Goal: Task Accomplishment & Management: Manage account settings

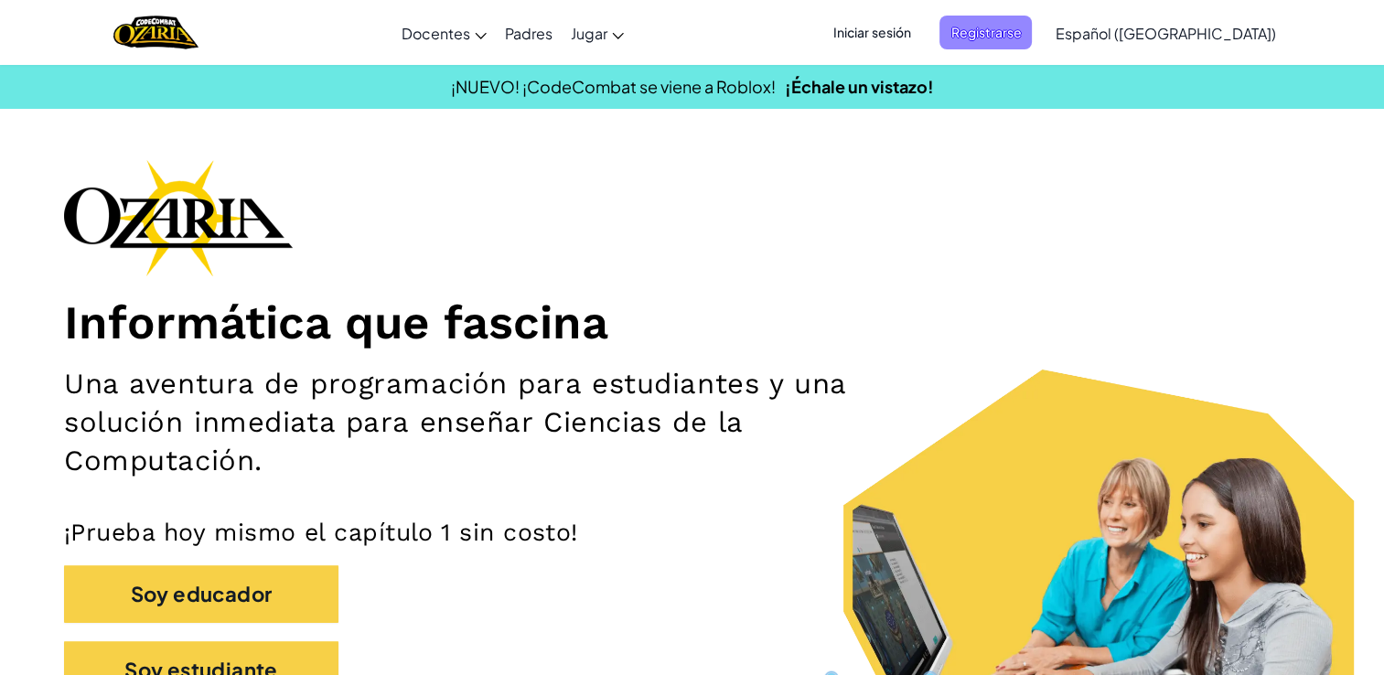
click at [1020, 35] on span "Registrarse" at bounding box center [985, 33] width 92 height 34
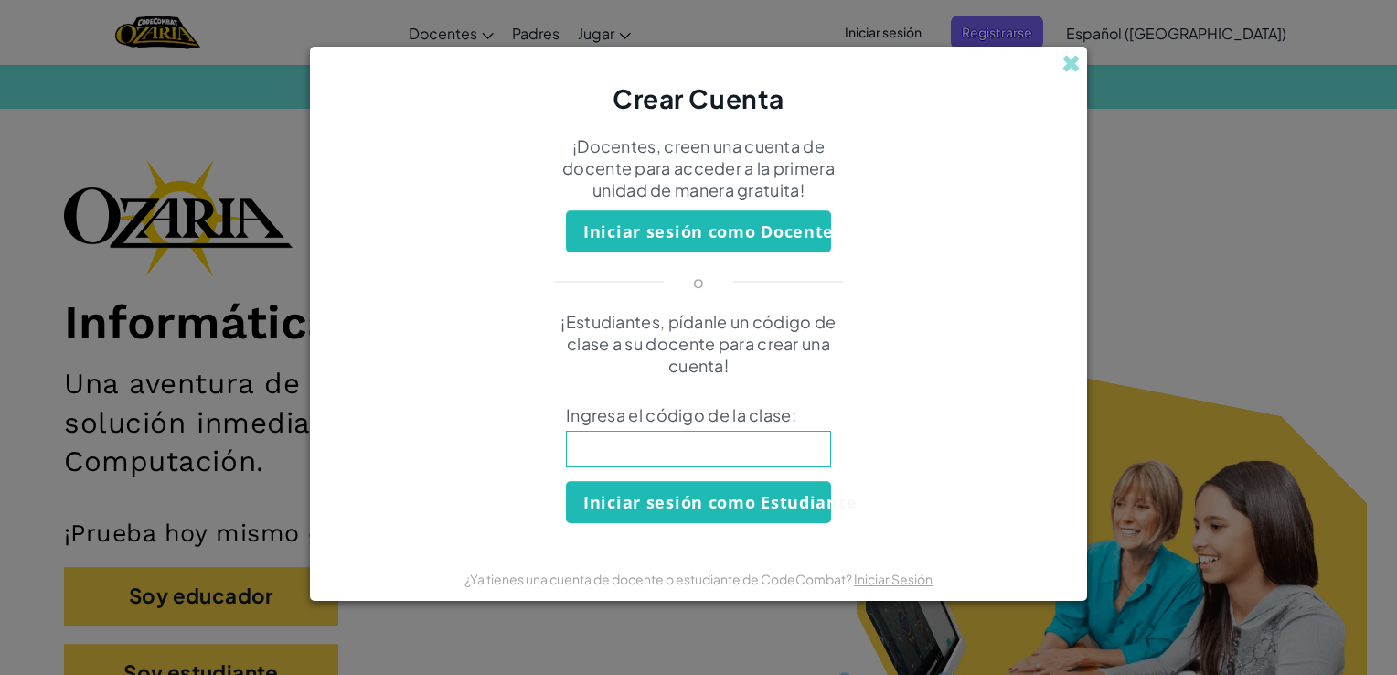
click at [778, 455] on input at bounding box center [698, 449] width 265 height 37
type input "EggTurnDoor"
click at [754, 502] on button "Iniciar sesión como Estudiante" at bounding box center [698, 502] width 265 height 42
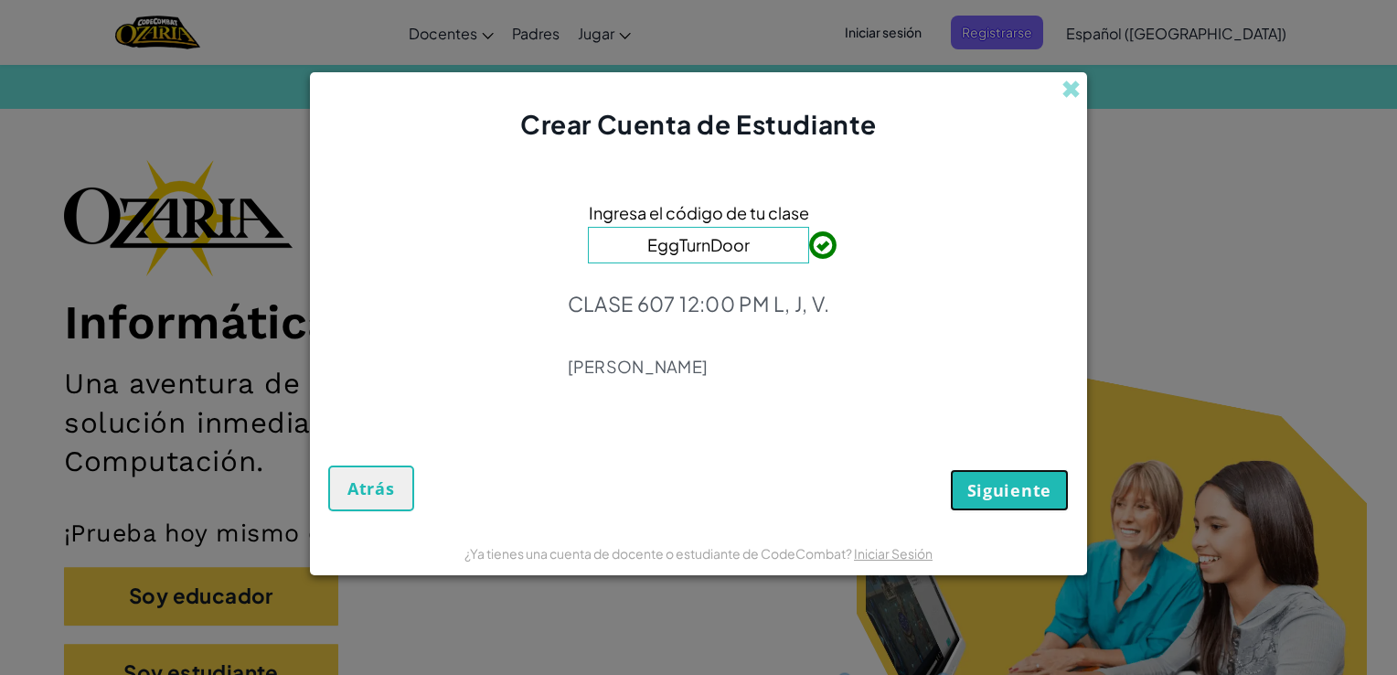
click at [1037, 507] on button "Siguiente" at bounding box center [1009, 490] width 119 height 42
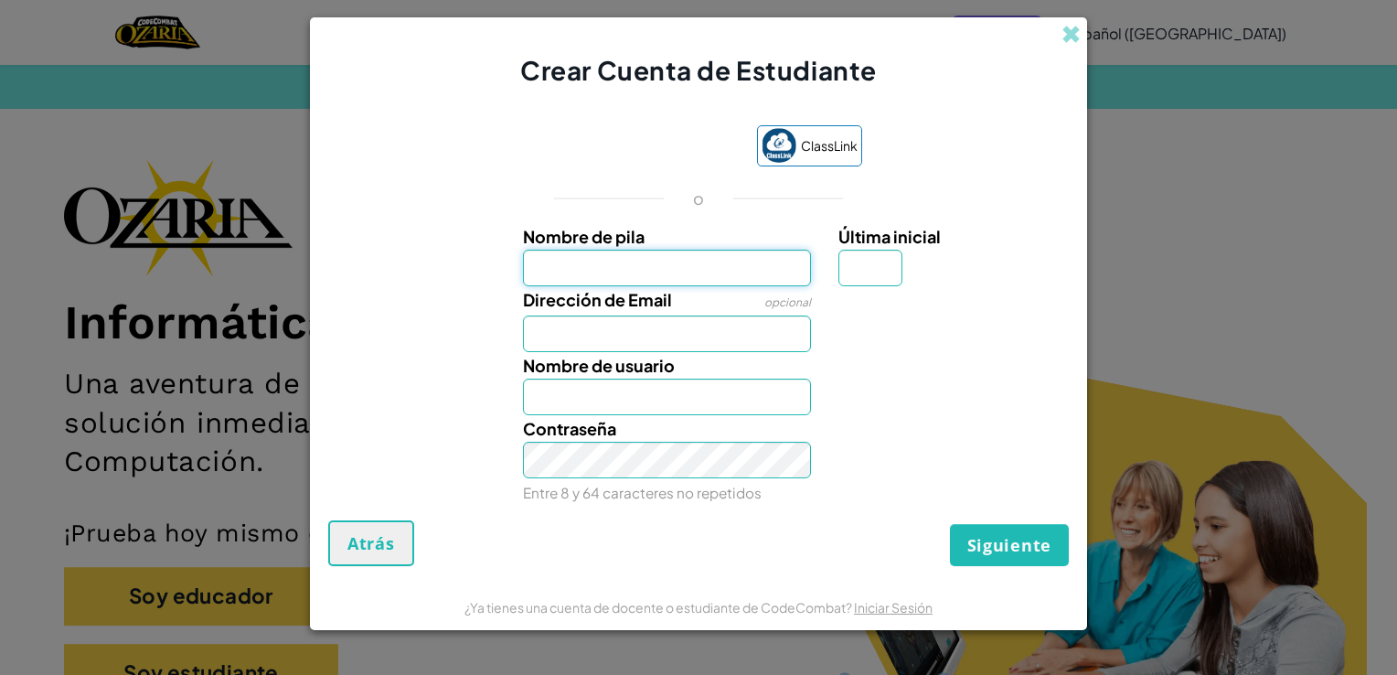
click at [763, 276] on input "Nombre de pila" at bounding box center [667, 268] width 289 height 37
type input "[PERSON_NAME]"
type input "A"
type input "[EMAIL_ADDRESS][DOMAIN_NAME]"
type input "[PERSON_NAME]"
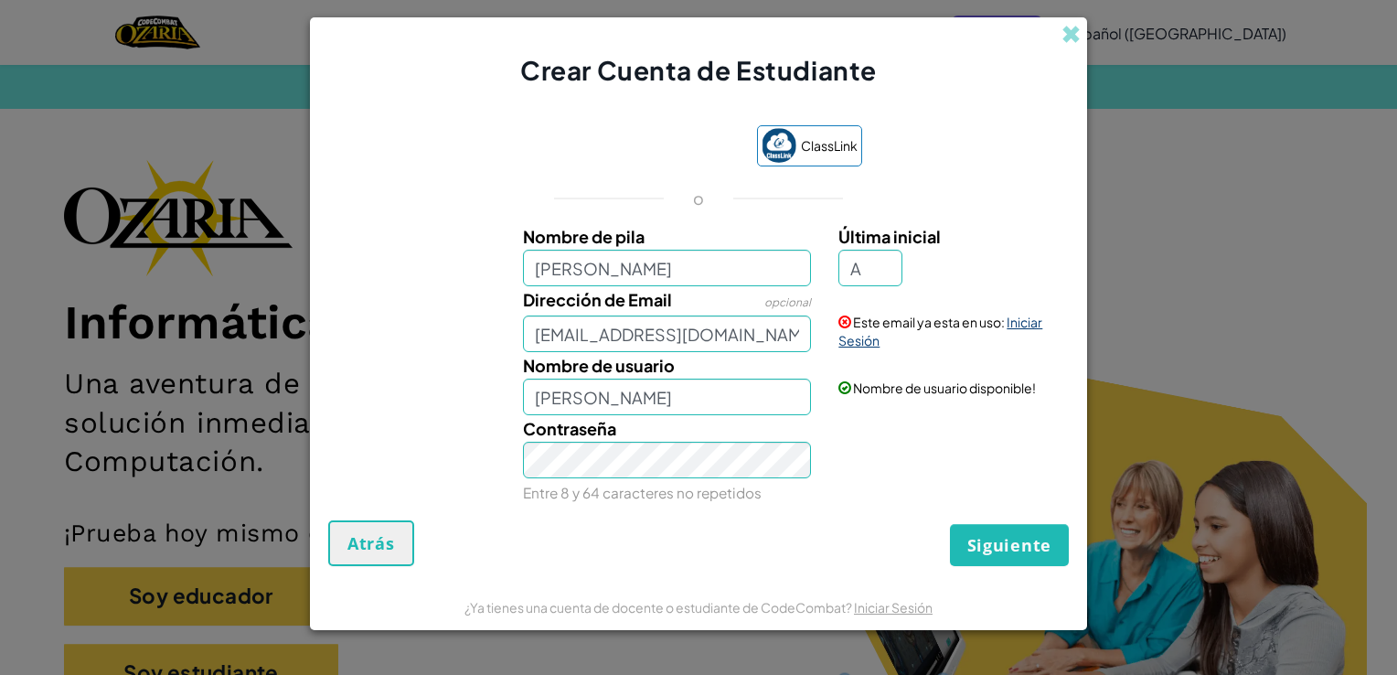
click at [1021, 322] on link "Iniciar Sesión" at bounding box center [941, 331] width 204 height 35
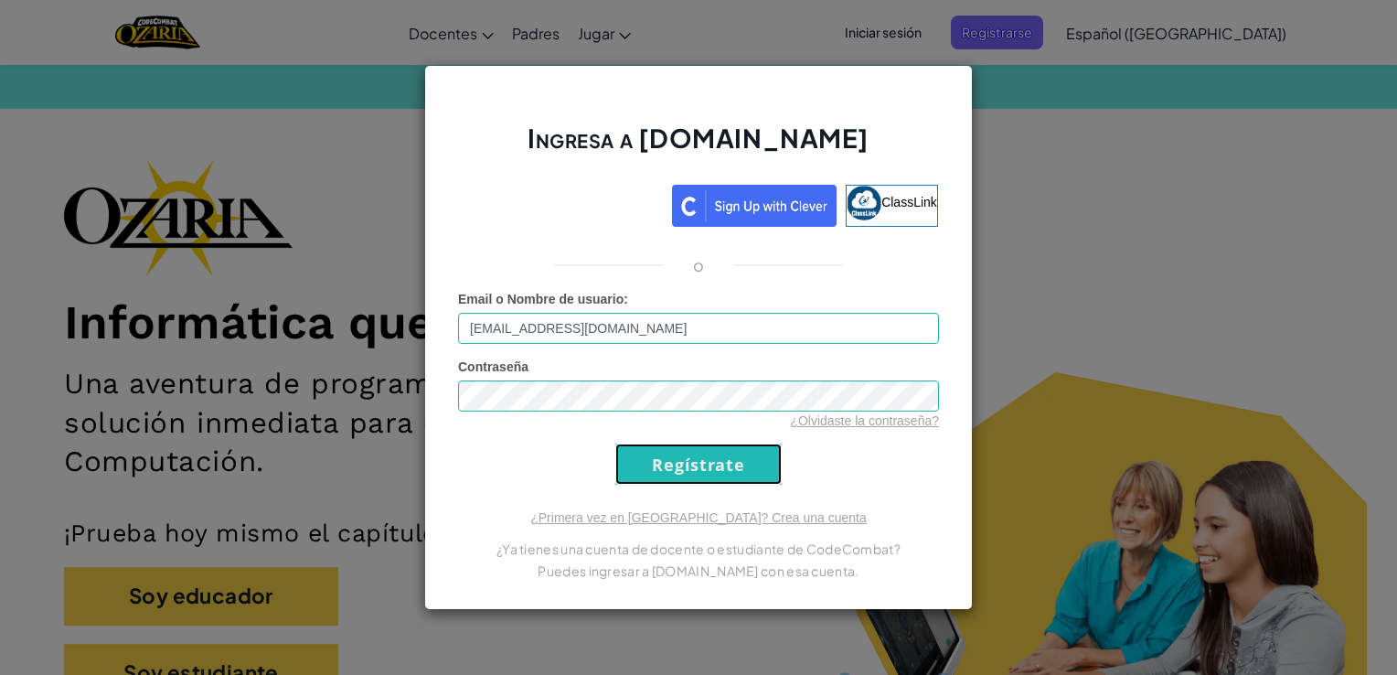
click at [713, 469] on input "Regístrate" at bounding box center [698, 464] width 166 height 41
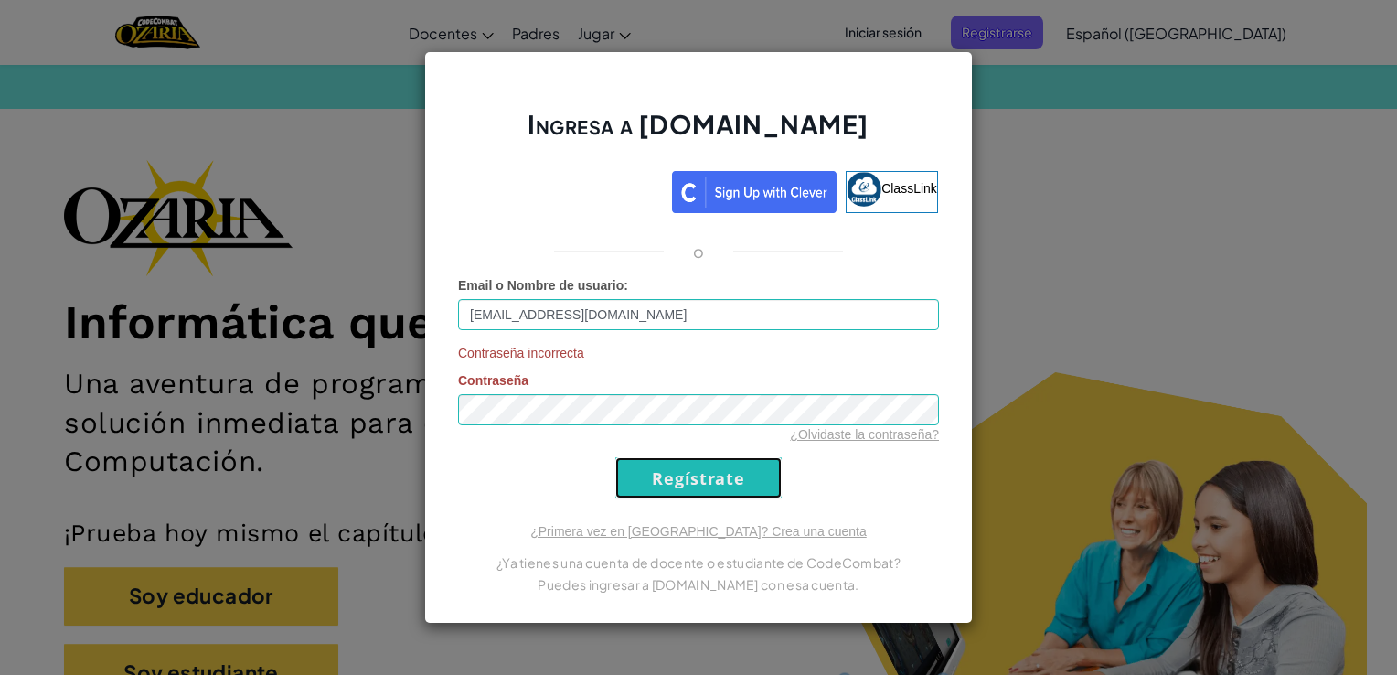
click at [638, 465] on input "Regístrate" at bounding box center [698, 477] width 166 height 41
click at [802, 436] on link "¿Olvidaste la contraseña?" at bounding box center [864, 434] width 149 height 15
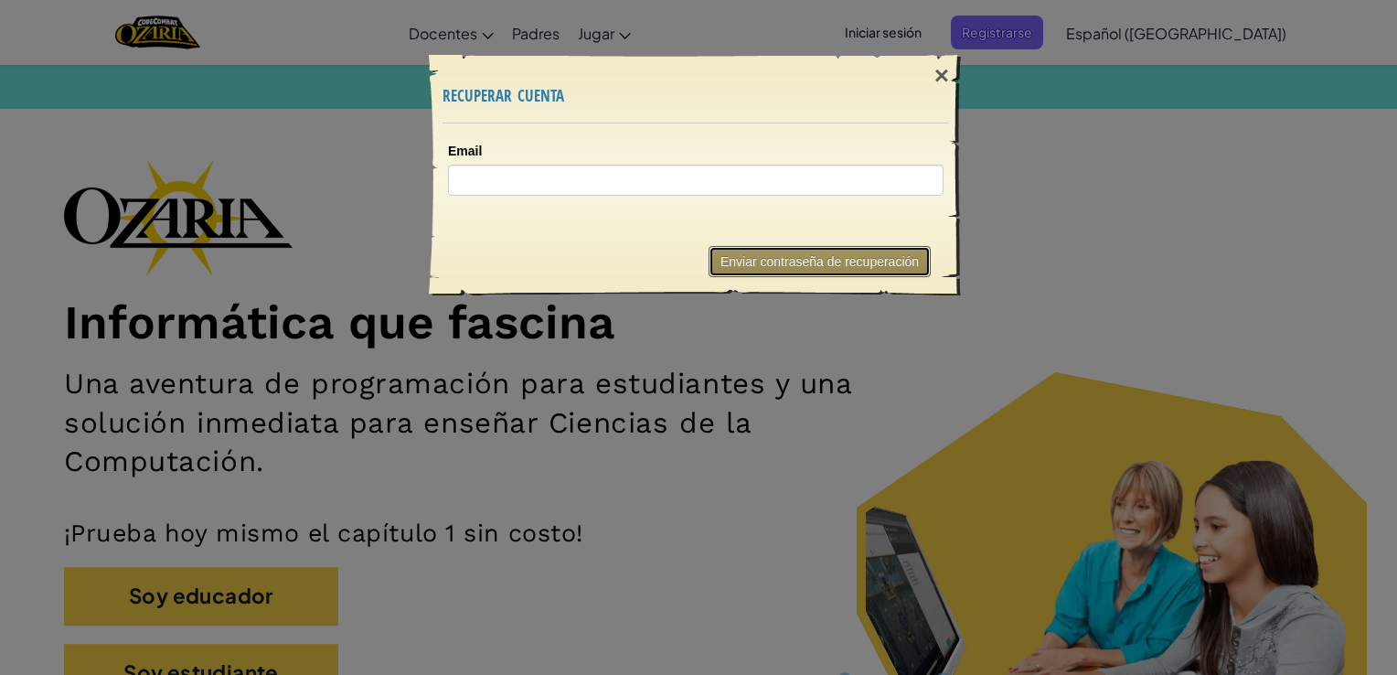
click at [743, 259] on button "Enviar contraseña de recuperación" at bounding box center [820, 261] width 222 height 31
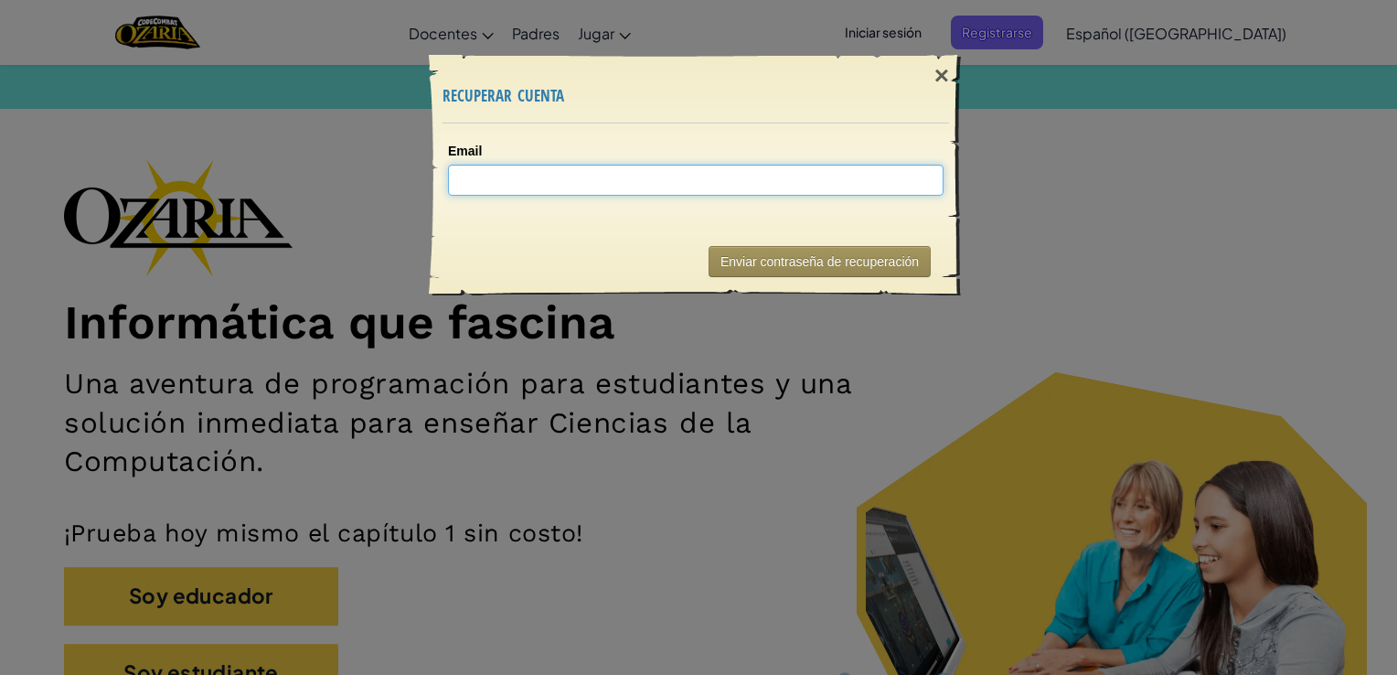
click at [673, 180] on input "Email" at bounding box center [696, 180] width 496 height 31
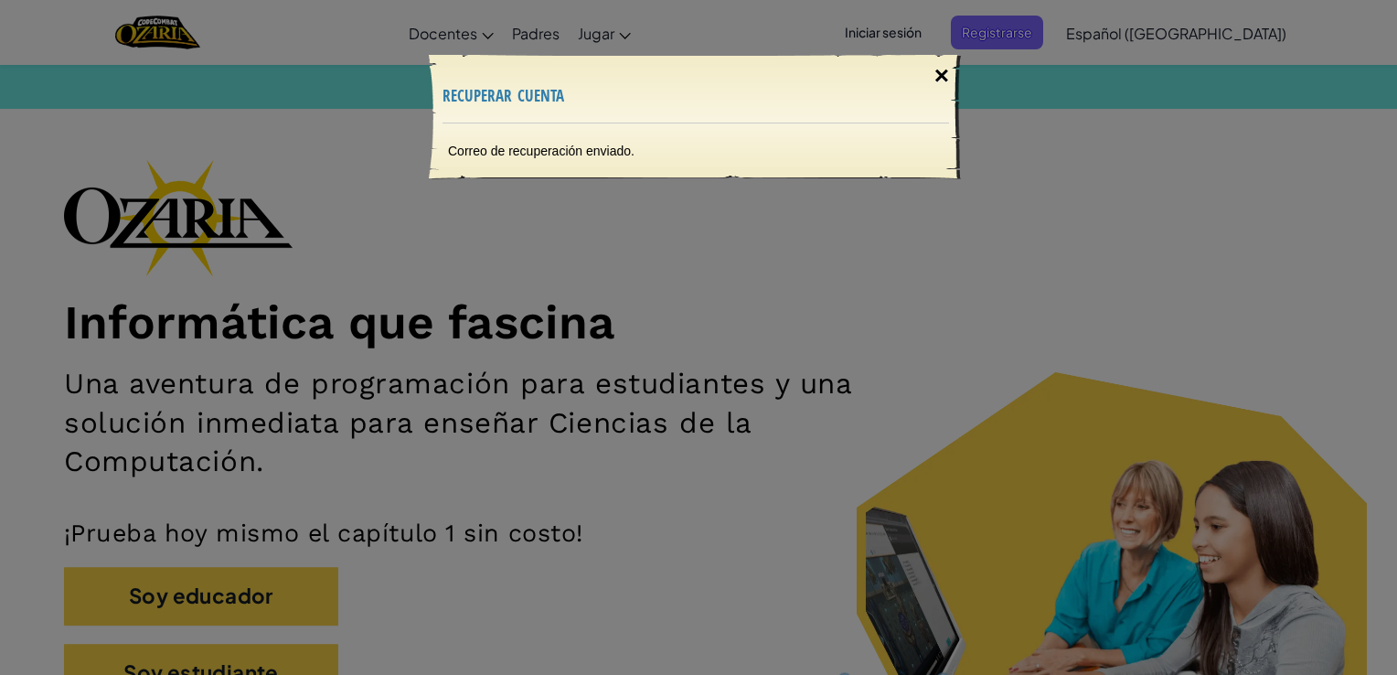
click at [949, 81] on div "×" at bounding box center [942, 75] width 42 height 53
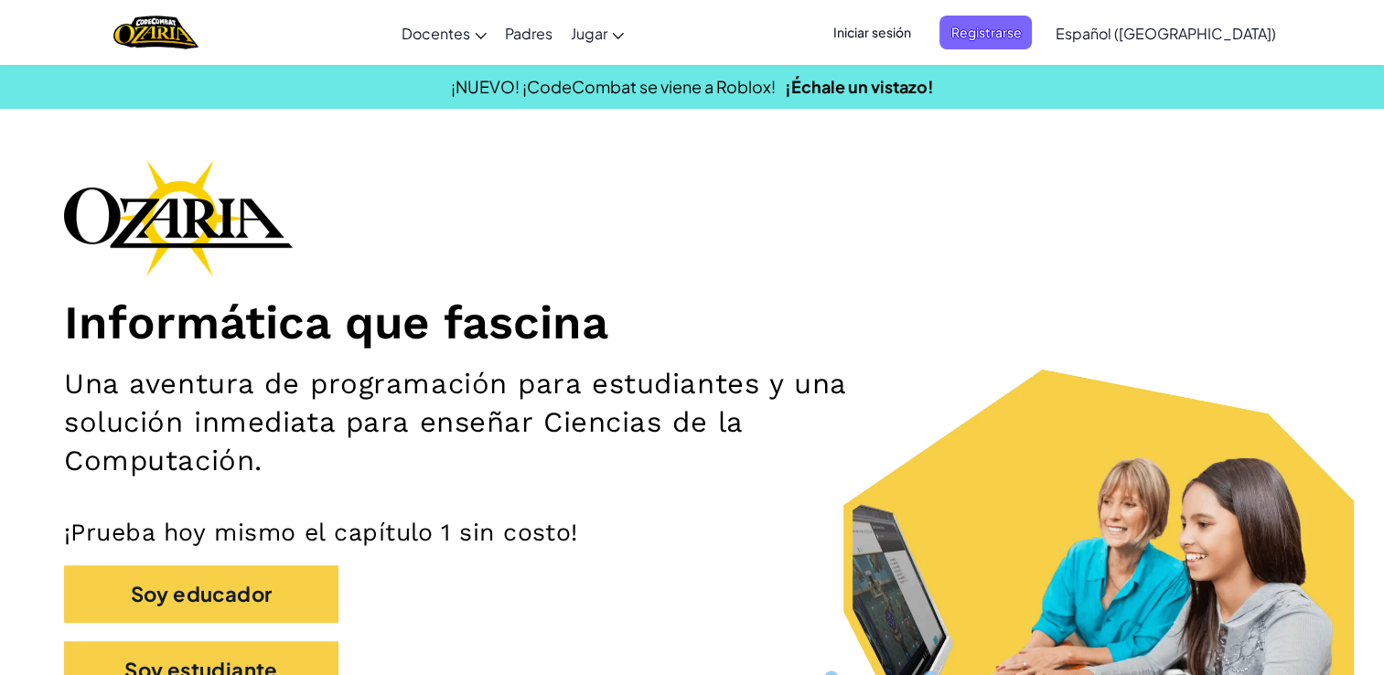
click at [921, 23] on span "Iniciar sesión" at bounding box center [871, 33] width 99 height 34
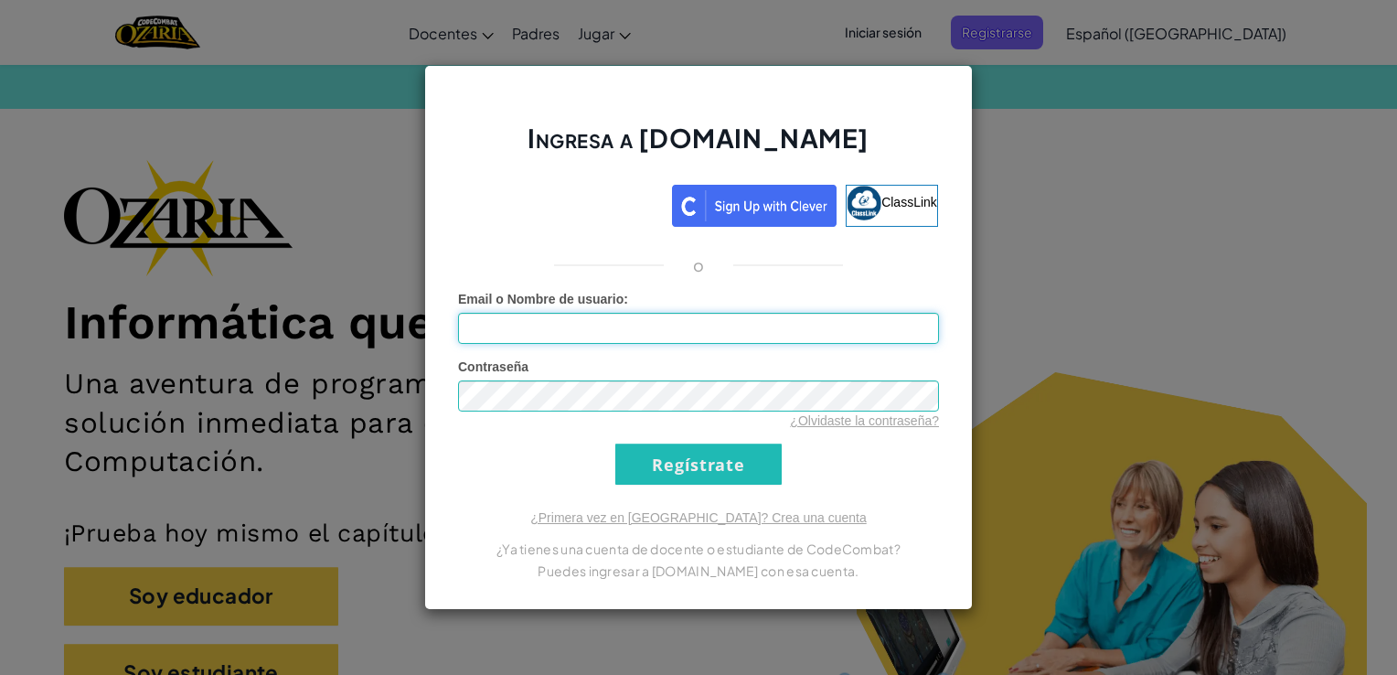
click at [726, 323] on input "Email o Nombre de usuario :" at bounding box center [698, 328] width 481 height 31
type input "[EMAIL_ADDRESS][DOMAIN_NAME]"
click at [750, 459] on input "Regístrate" at bounding box center [698, 464] width 166 height 41
